Goal: Task Accomplishment & Management: Use online tool/utility

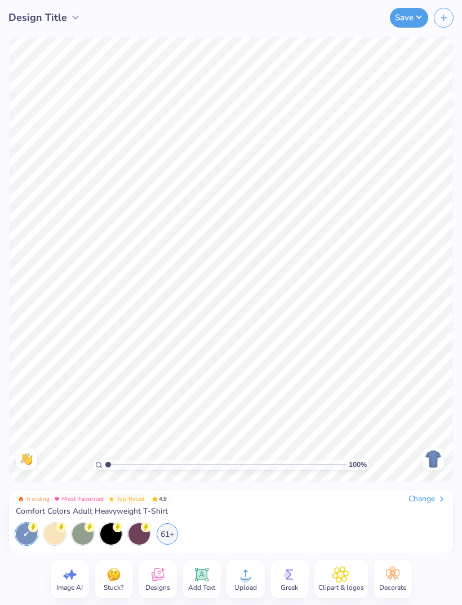
click at [107, 525] on div at bounding box center [110, 533] width 21 height 21
click at [432, 456] on img at bounding box center [433, 459] width 18 height 18
click at [427, 462] on img at bounding box center [433, 459] width 18 height 18
click at [205, 584] on span "Add Text" at bounding box center [201, 587] width 27 height 9
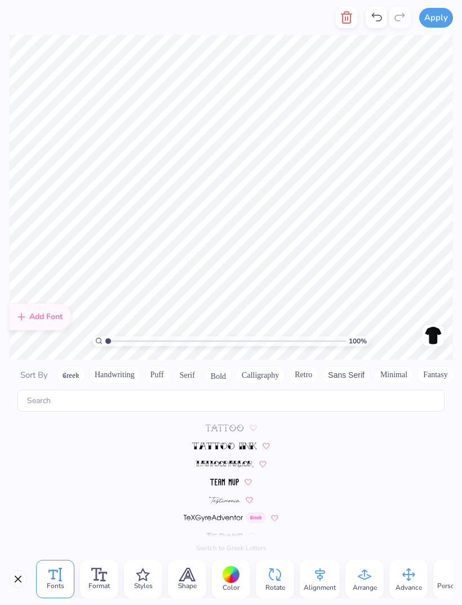
scroll to position [5029, 0]
click at [242, 444] on img at bounding box center [224, 447] width 64 height 7
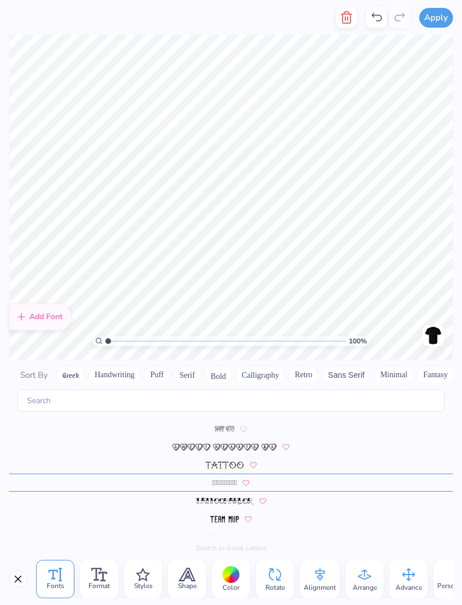
scroll to position [4993, 0]
click at [0, 0] on icon at bounding box center [0, 0] width 0 height 0
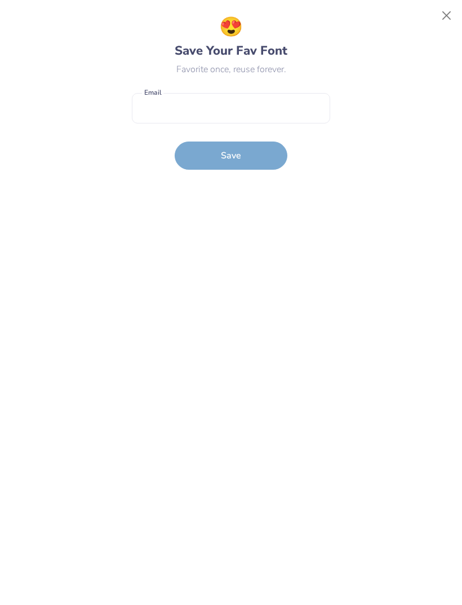
click at [262, 153] on form "Email is a required field Email Save" at bounding box center [231, 128] width 198 height 83
click at [293, 118] on input "email" at bounding box center [231, 108] width 198 height 31
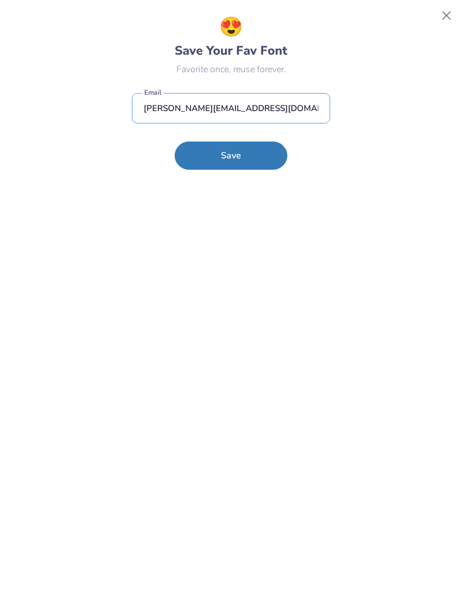
type input "[PERSON_NAME][EMAIL_ADDRESS][DOMAIN_NAME]"
click at [258, 161] on button "Save" at bounding box center [231, 155] width 113 height 28
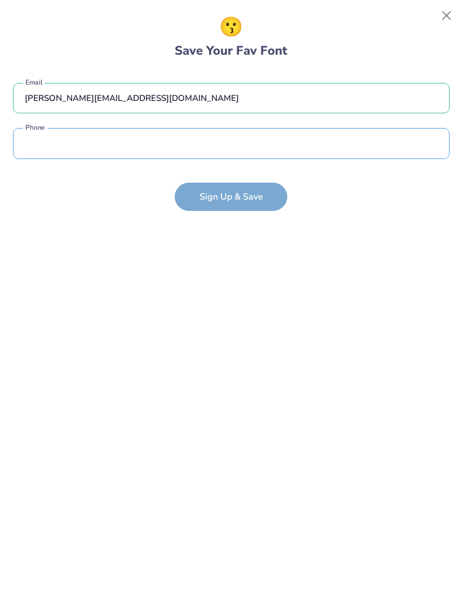
click at [293, 141] on input "tel" at bounding box center [231, 143] width 437 height 31
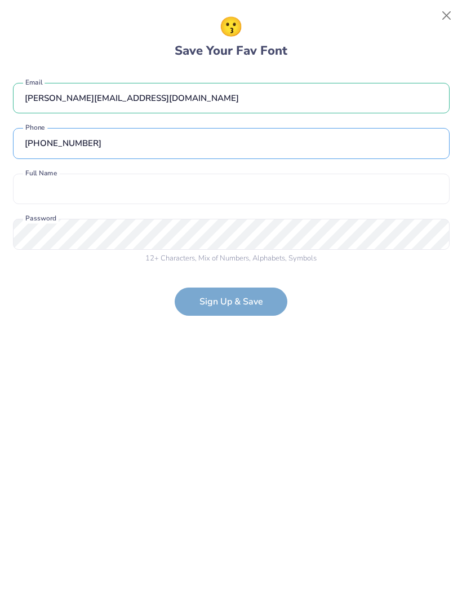
type input "[PHONE_NUMBER]"
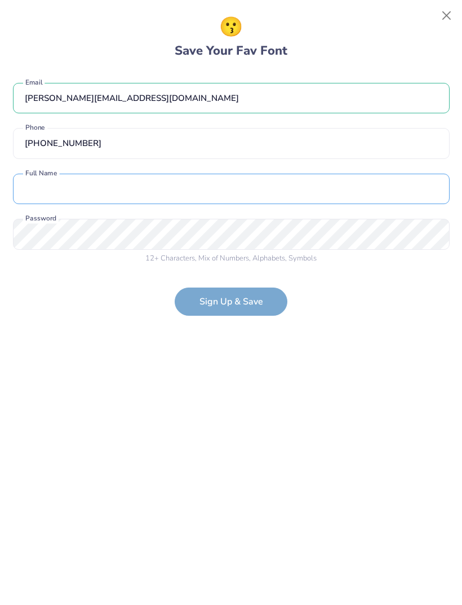
click at [273, 178] on input "text" at bounding box center [231, 189] width 437 height 31
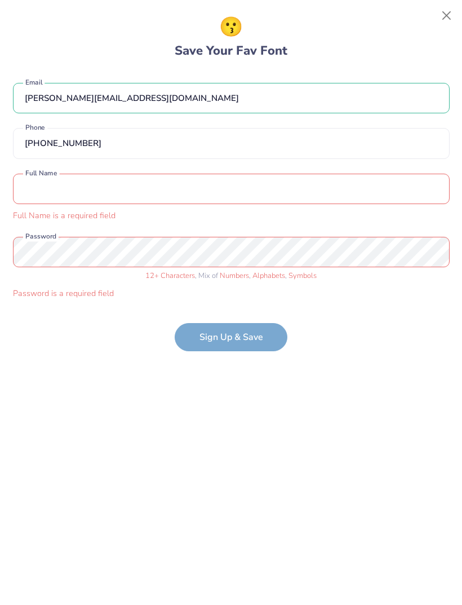
type input "'"
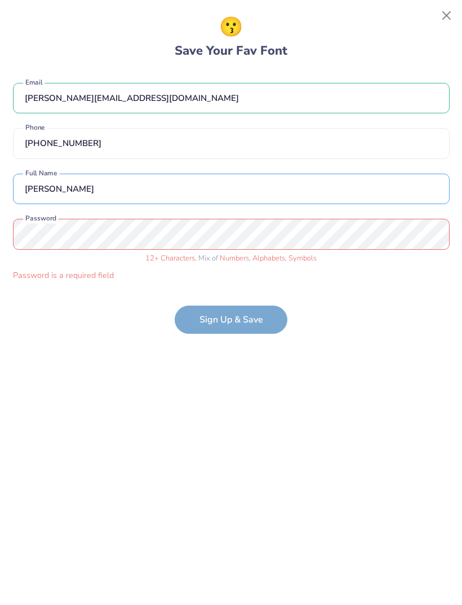
type input "[PERSON_NAME]"
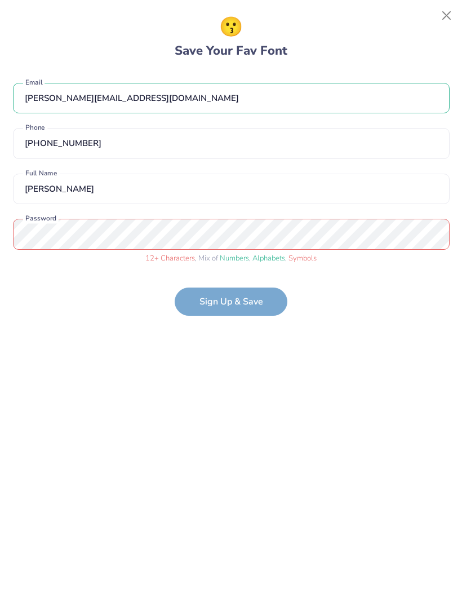
click at [221, 296] on form "[PERSON_NAME][EMAIL_ADDRESS][DOMAIN_NAME] Email [PHONE_NUMBER] Phone [PERSON_NA…" at bounding box center [231, 194] width 437 height 245
click at [223, 299] on form "[PERSON_NAME][EMAIL_ADDRESS][DOMAIN_NAME] Email [PHONE_NUMBER] Phone [PERSON_NA…" at bounding box center [231, 194] width 437 height 245
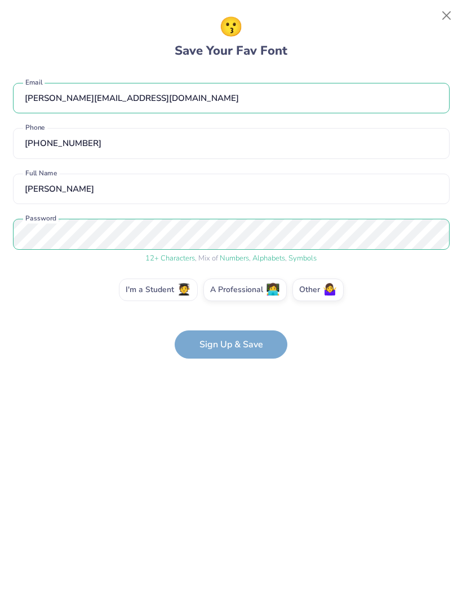
click at [171, 294] on label "I'm a Student 🧑‍🎓" at bounding box center [158, 289] width 79 height 23
click at [228, 294] on input "I'm a Student 🧑‍🎓" at bounding box center [231, 292] width 7 height 7
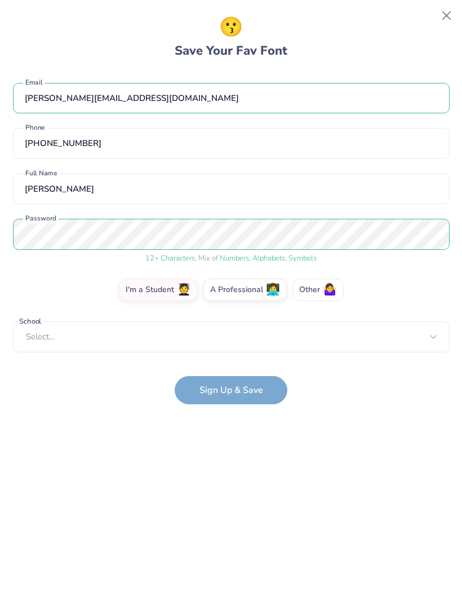
click at [308, 297] on label "Other 🤷‍♀️" at bounding box center [317, 289] width 51 height 23
click at [235, 296] on input "Other 🤷‍♀️" at bounding box center [231, 292] width 7 height 7
click at [258, 393] on form "[PERSON_NAME][EMAIL_ADDRESS][DOMAIN_NAME] Email [PHONE_NUMBER] Phone [PERSON_NA…" at bounding box center [231, 238] width 437 height 333
click at [419, 8] on div "😗 Save Your Fav Font [EMAIL_ADDRESS][DOMAIN_NAME] Email [PHONE_NUMBER] Phone [P…" at bounding box center [231, 302] width 462 height 605
click at [445, 17] on button "Close" at bounding box center [446, 15] width 21 height 21
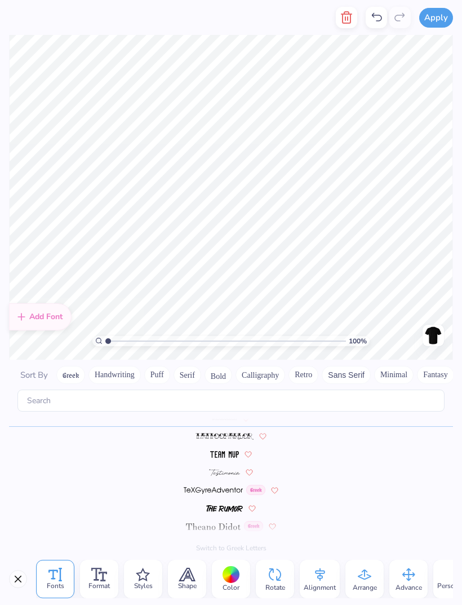
scroll to position [5059, 0]
click at [112, 389] on input "text" at bounding box center [230, 400] width 427 height 22
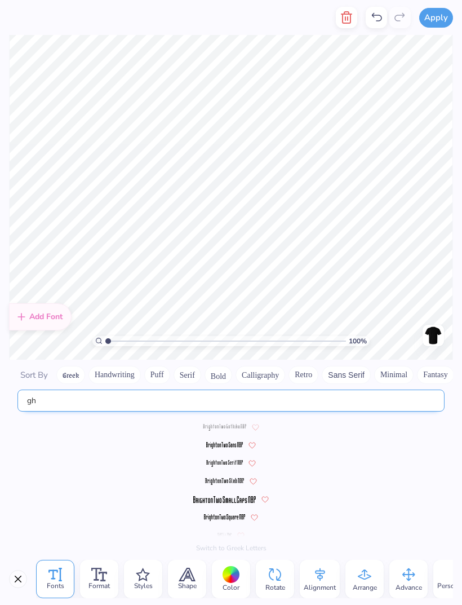
scroll to position [0, 0]
type input "g"
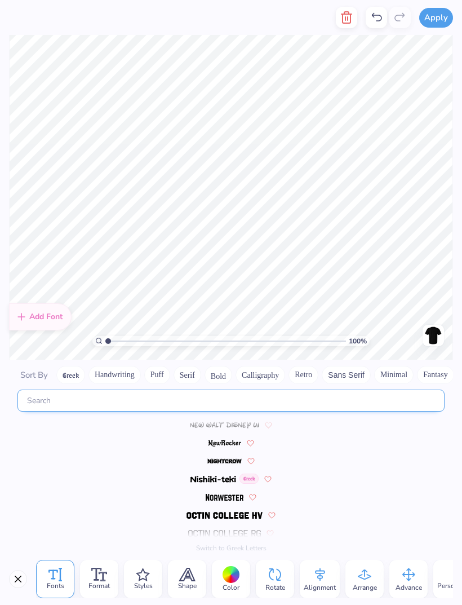
scroll to position [4993, 0]
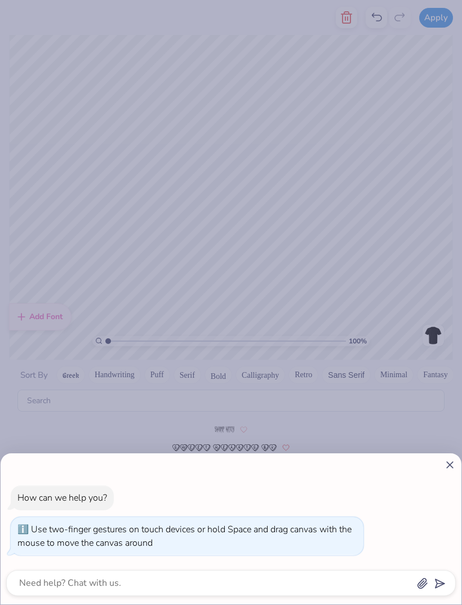
type input "1"
click at [449, 470] on icon at bounding box center [450, 465] width 12 height 12
type textarea "x"
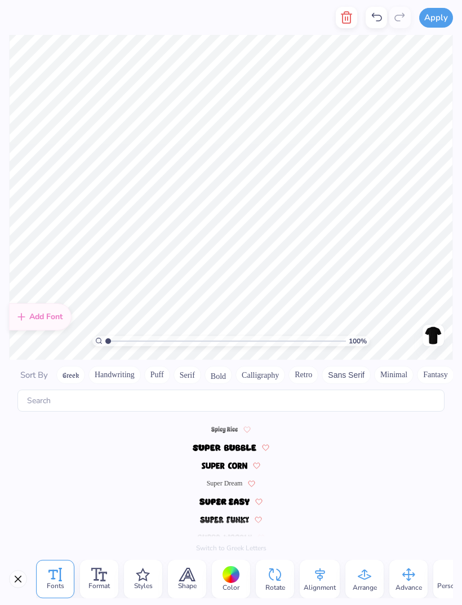
scroll to position [4849, 0]
click at [13, 583] on button "Close" at bounding box center [18, 579] width 18 height 18
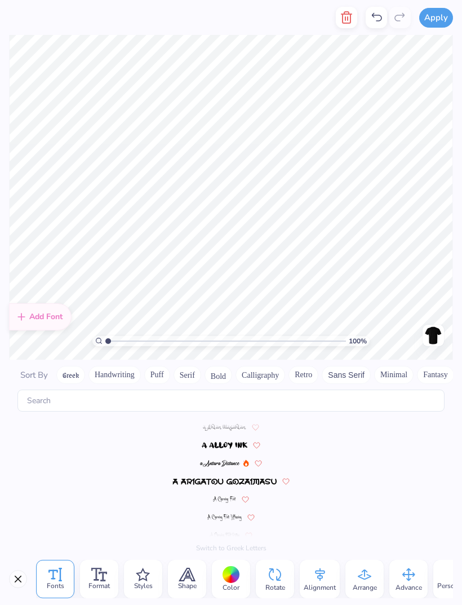
scroll to position [5059, 0]
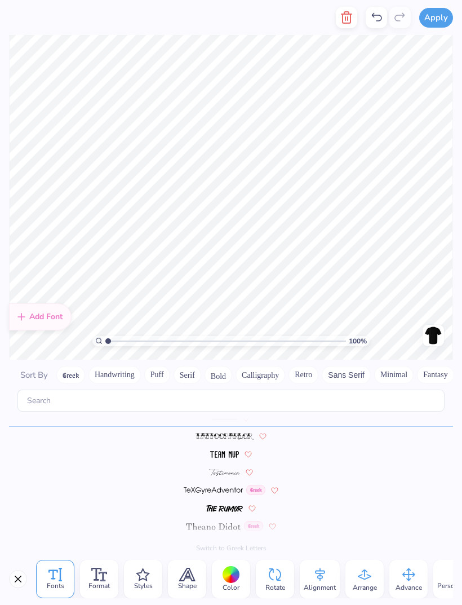
click at [60, 581] on span "Fonts" at bounding box center [55, 585] width 17 height 9
click at [105, 580] on icon at bounding box center [103, 576] width 8 height 9
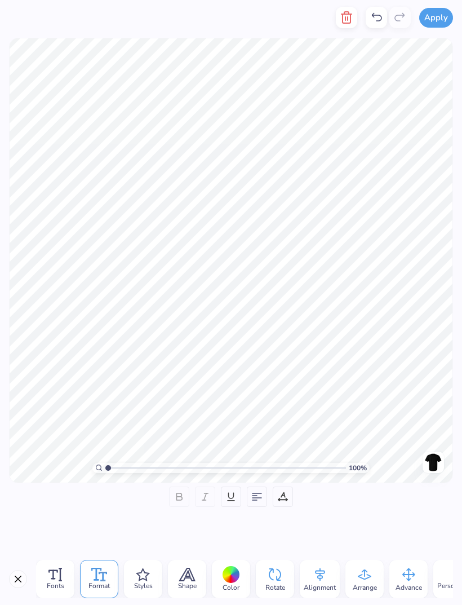
scroll to position [1, 0]
type textarea ""
type textarea ""
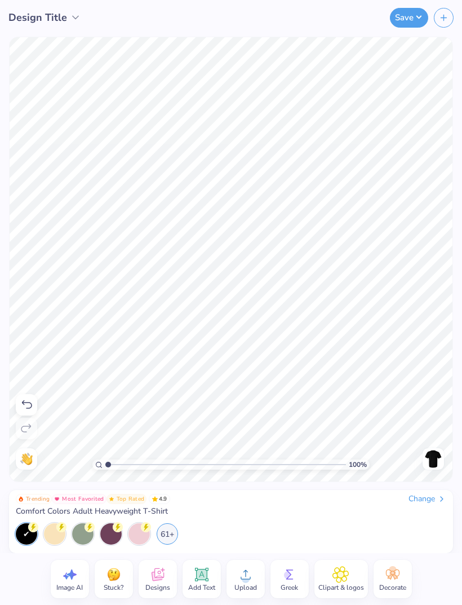
click at [430, 463] on img at bounding box center [433, 459] width 18 height 18
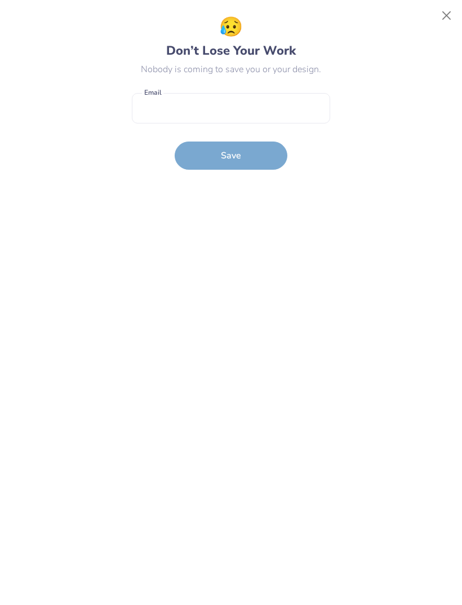
click at [440, 10] on button "Close" at bounding box center [446, 15] width 21 height 21
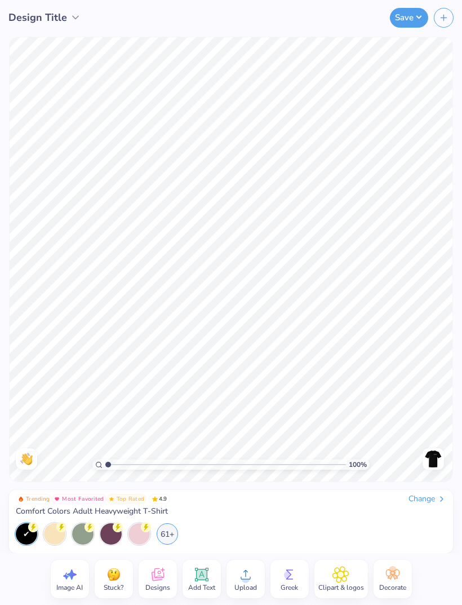
click at [242, 586] on span "Upload" at bounding box center [245, 587] width 23 height 9
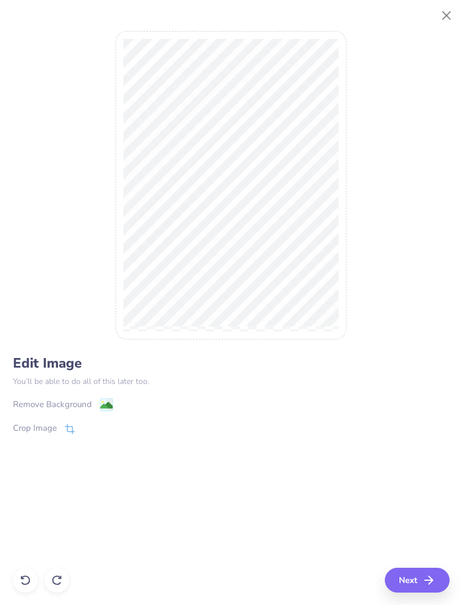
click at [70, 404] on div "Remove Background" at bounding box center [52, 404] width 79 height 13
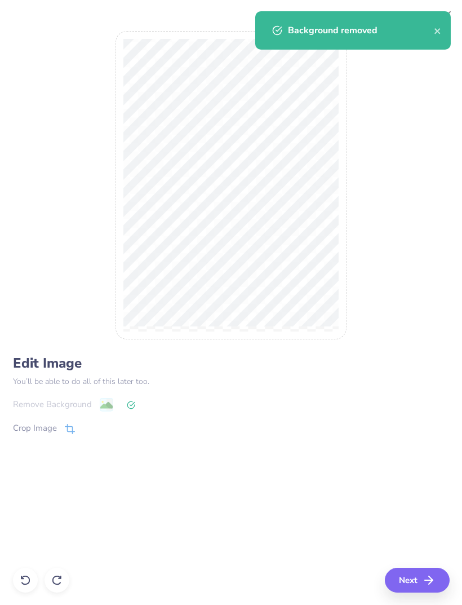
click at [410, 583] on button "Next" at bounding box center [417, 580] width 65 height 25
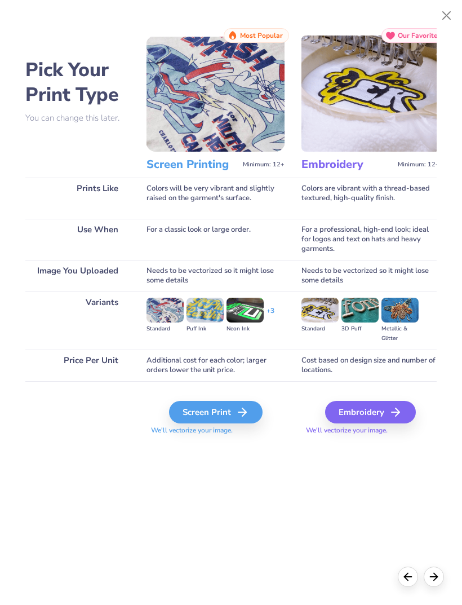
click at [444, 11] on button "Close" at bounding box center [446, 15] width 21 height 21
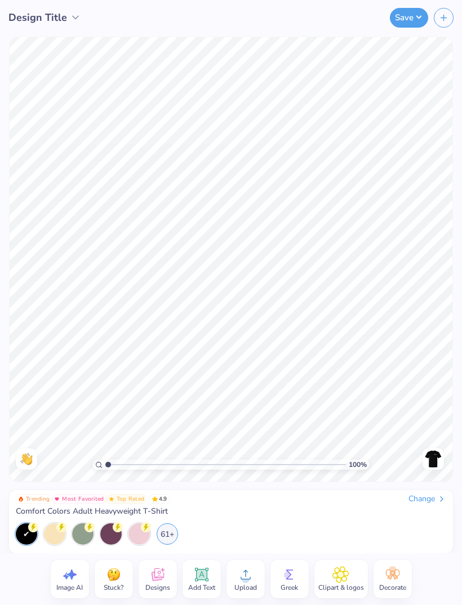
click at [254, 589] on span "Upload" at bounding box center [245, 587] width 23 height 9
click at [248, 576] on circle at bounding box center [246, 579] width 8 height 8
click at [435, 458] on img at bounding box center [433, 459] width 18 height 18
click at [431, 464] on img at bounding box center [433, 459] width 18 height 18
click at [245, 596] on div "Upload" at bounding box center [246, 579] width 38 height 38
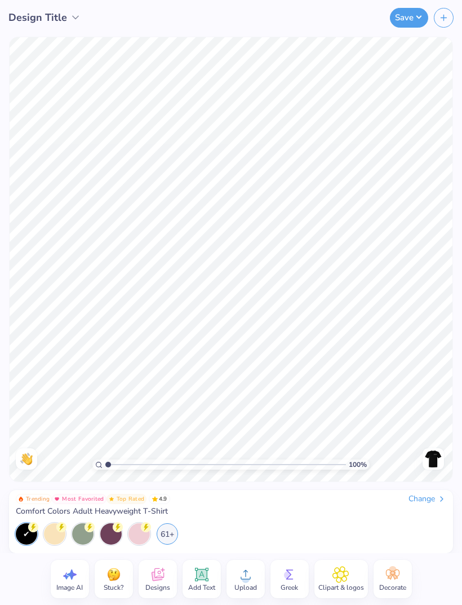
click at [248, 586] on span "Upload" at bounding box center [245, 587] width 23 height 9
click at [245, 575] on circle at bounding box center [246, 579] width 8 height 8
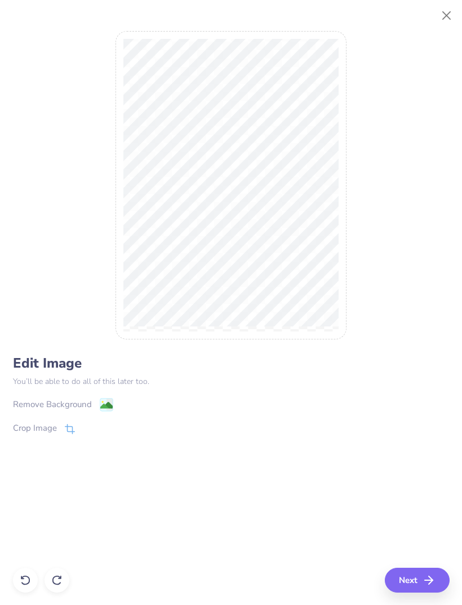
click at [74, 405] on div "Remove Background" at bounding box center [52, 404] width 79 height 13
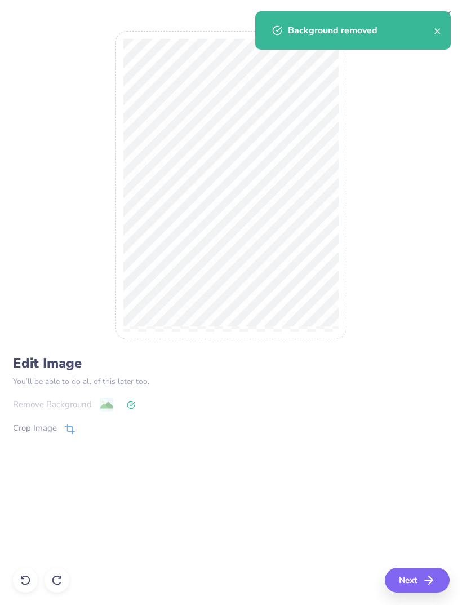
click at [65, 434] on icon at bounding box center [70, 429] width 10 height 10
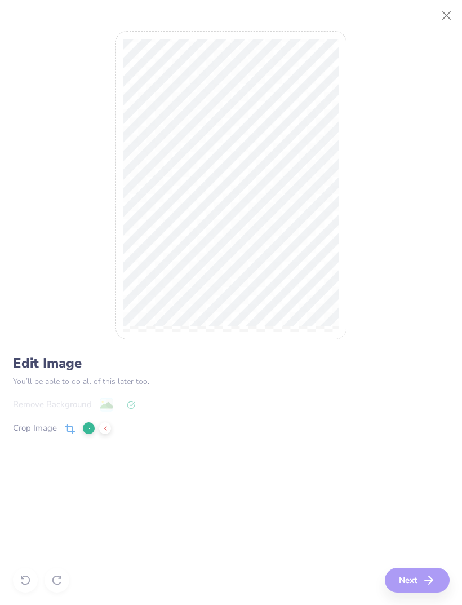
click at [410, 577] on div "Edit Image You’ll be able to do all of this later too. Remove Background Crop I…" at bounding box center [231, 302] width 437 height 579
click at [51, 427] on div "Crop Image" at bounding box center [35, 428] width 44 height 13
click at [90, 429] on icon at bounding box center [88, 428] width 7 height 7
click at [415, 579] on button "Next" at bounding box center [417, 580] width 65 height 25
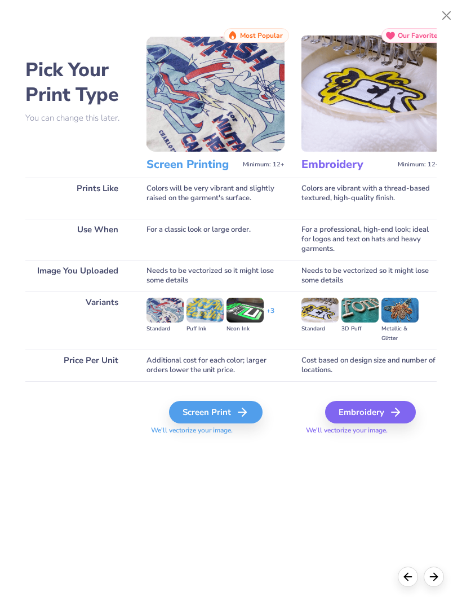
click at [443, 14] on button "Close" at bounding box center [446, 15] width 21 height 21
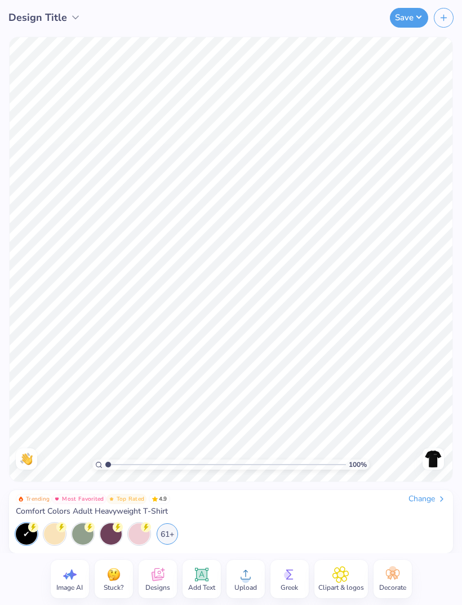
click at [423, 463] on div at bounding box center [433, 458] width 21 height 21
click at [433, 462] on img at bounding box center [433, 459] width 18 height 18
click at [433, 459] on img at bounding box center [433, 459] width 18 height 18
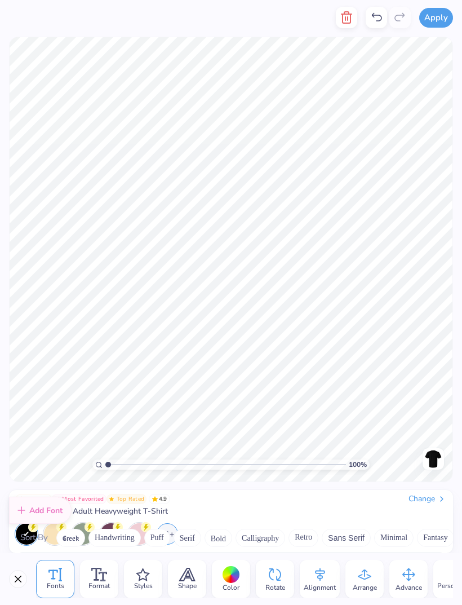
scroll to position [5059, 0]
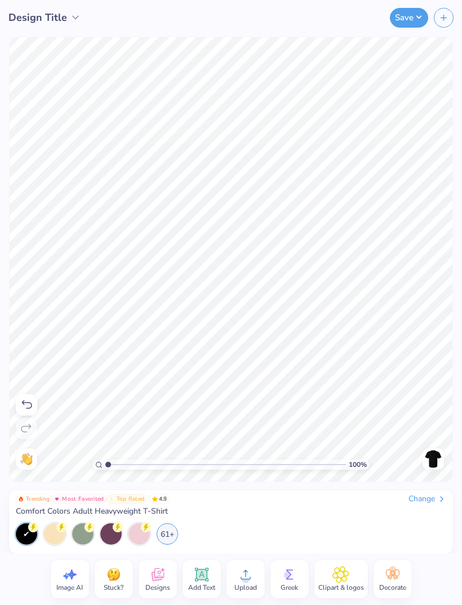
click at [432, 468] on div at bounding box center [433, 458] width 21 height 21
